Goal: Find specific page/section

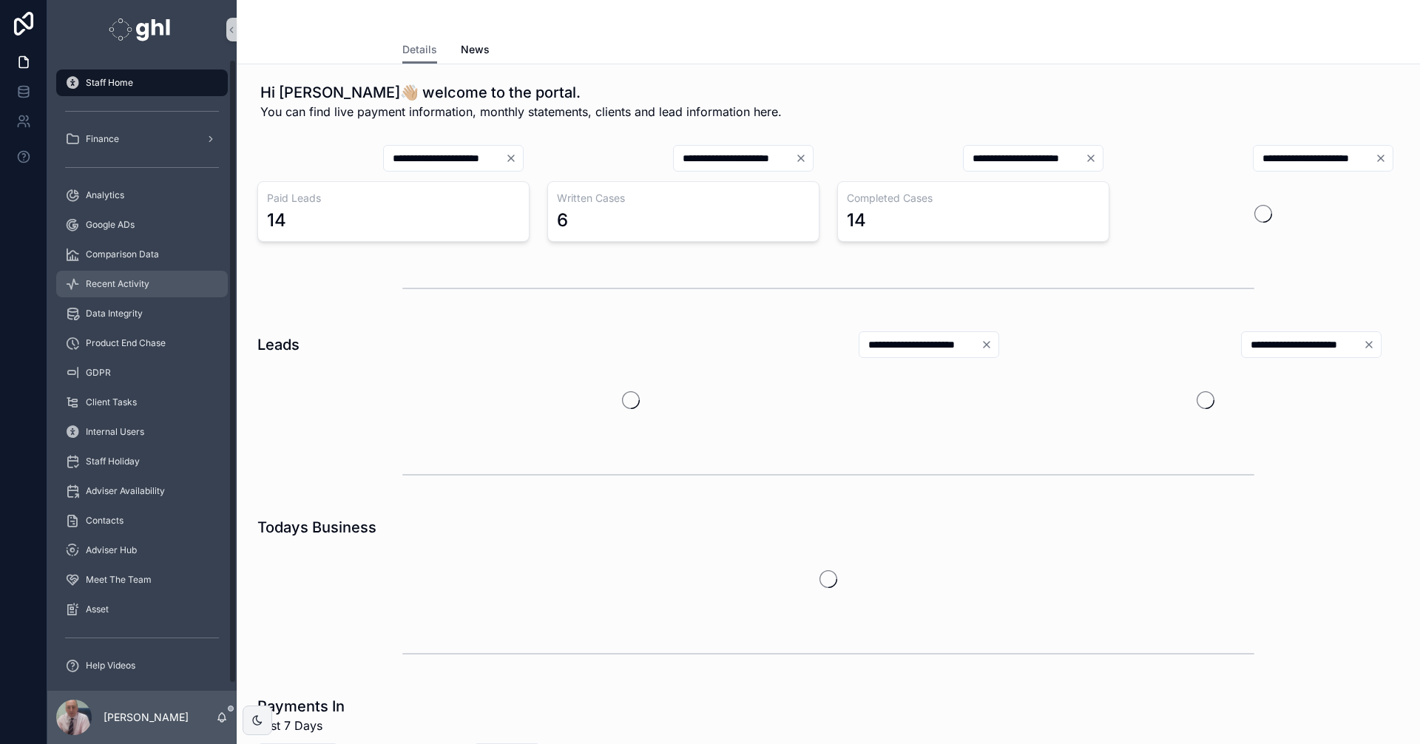
click at [111, 278] on span "Recent Activity" at bounding box center [118, 284] width 64 height 12
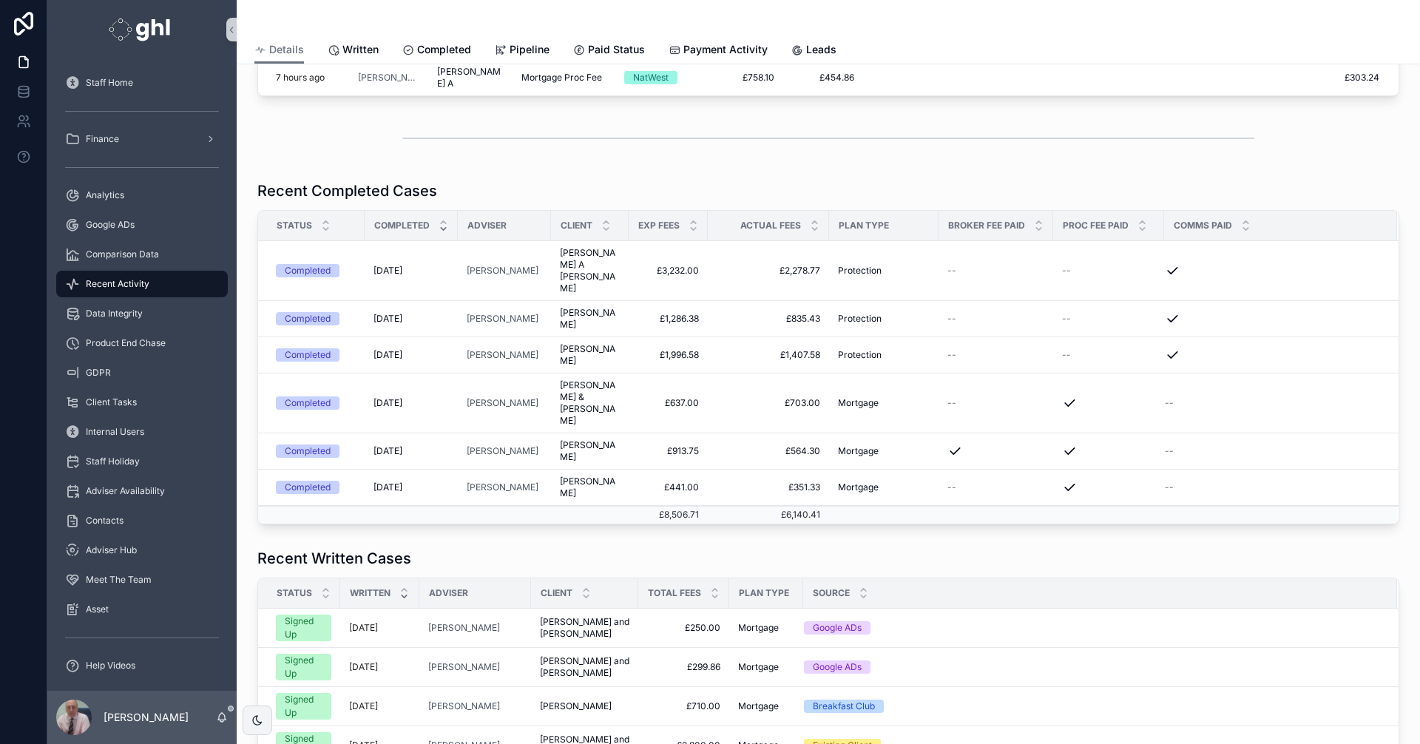
scroll to position [132, 0]
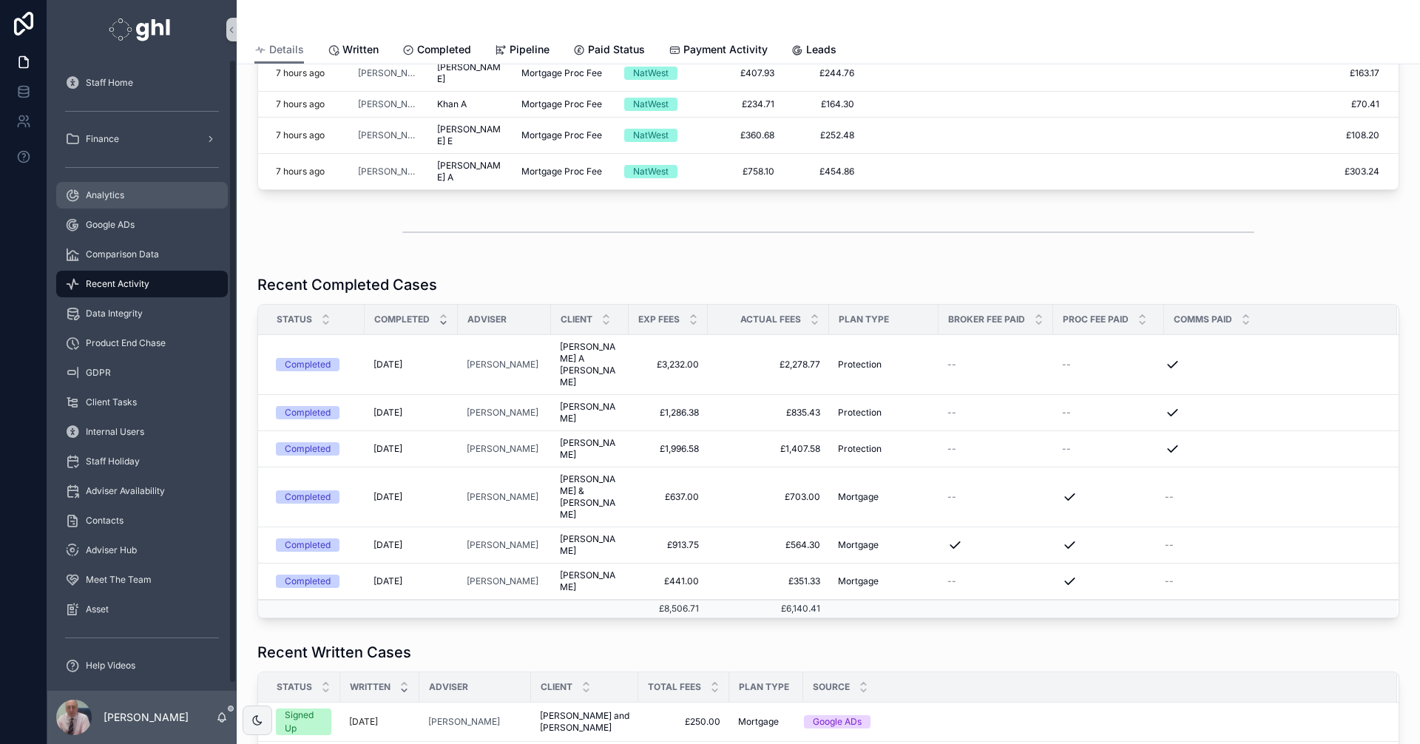
click at [101, 193] on span "Analytics" at bounding box center [105, 195] width 38 height 12
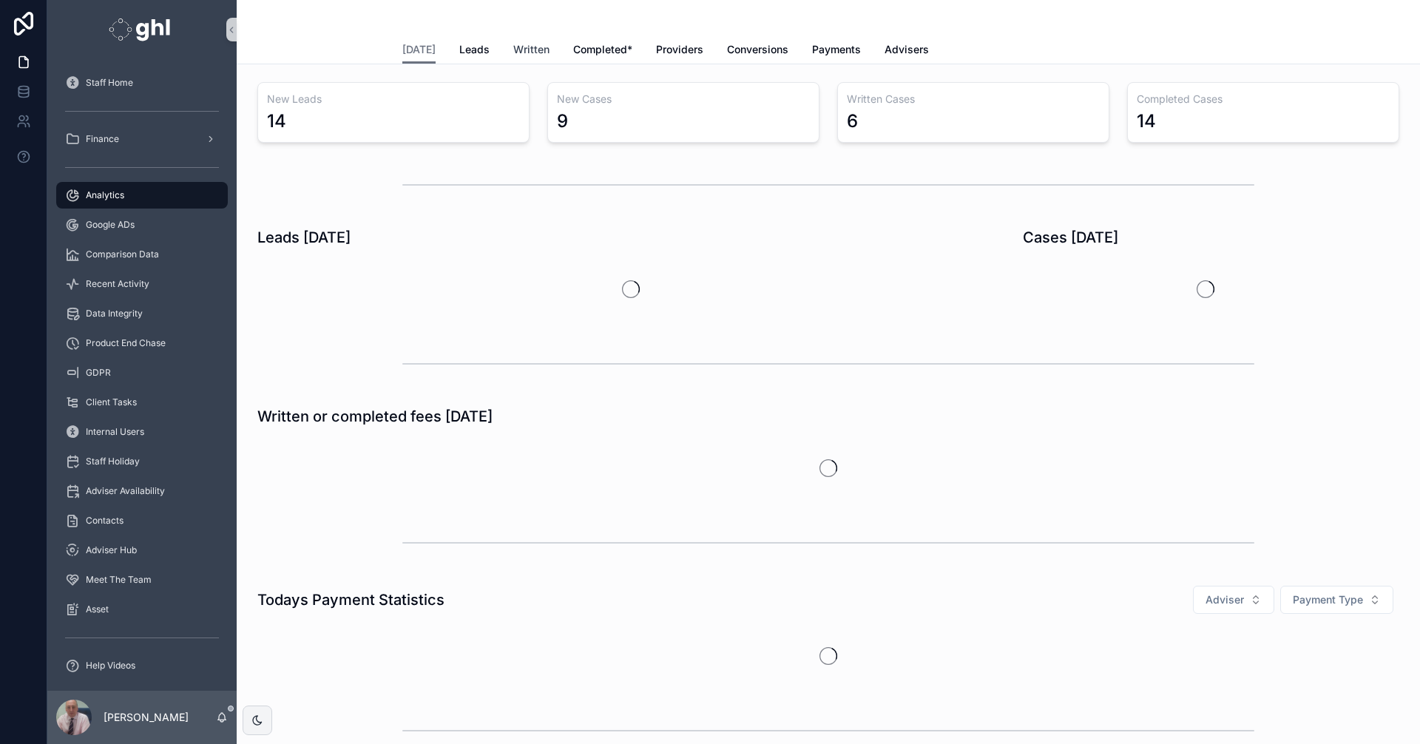
click at [524, 47] on span "Written" at bounding box center [531, 49] width 36 height 15
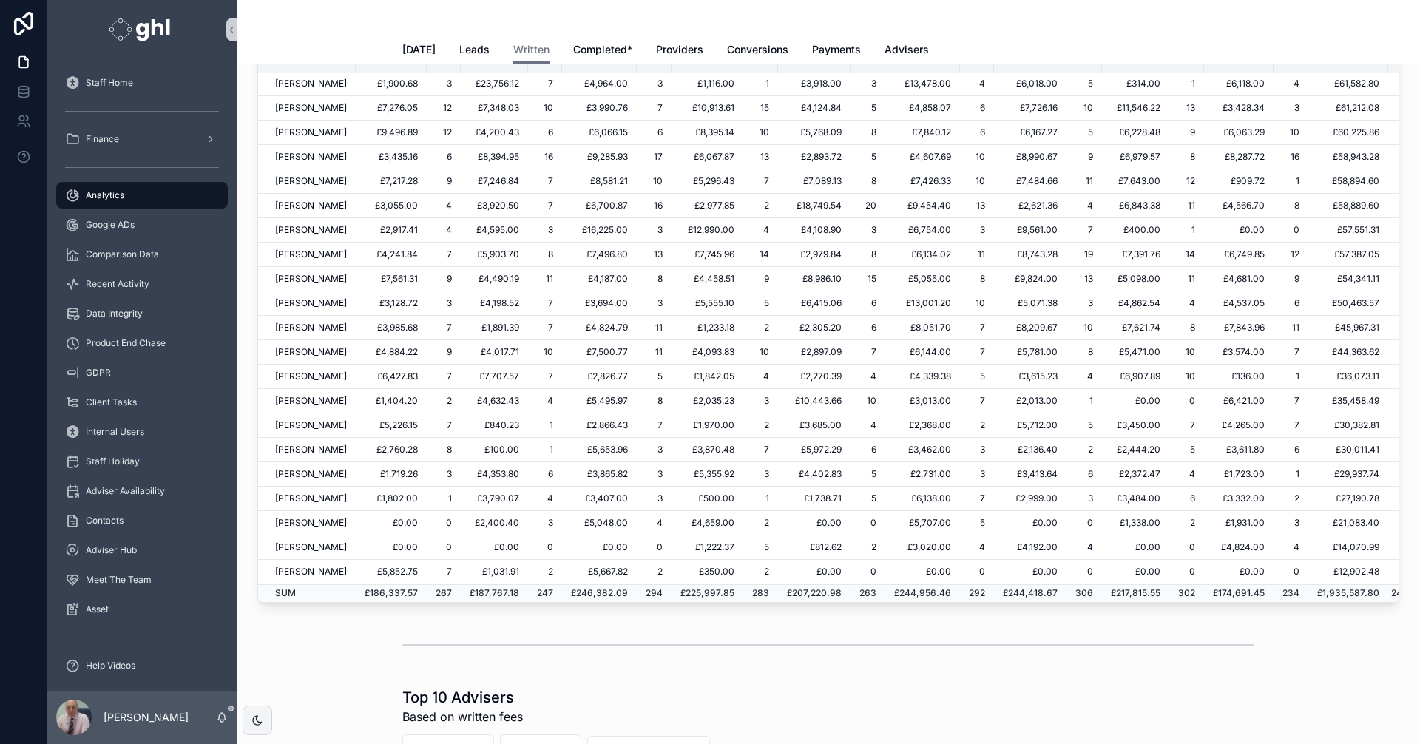
scroll to position [281, 144]
